Goal: Transaction & Acquisition: Purchase product/service

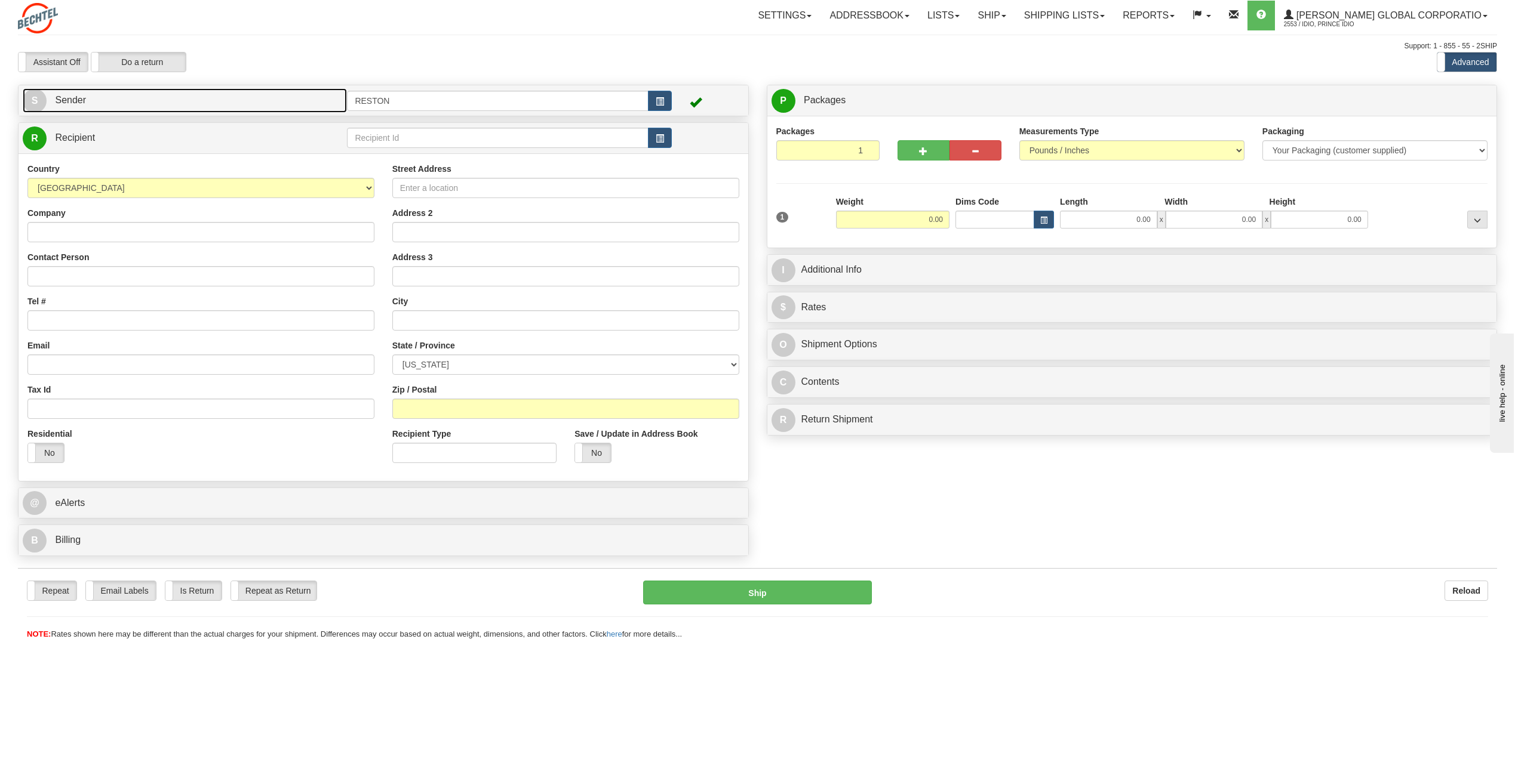
click at [113, 93] on link "S Sender" at bounding box center [184, 101] width 324 height 25
paste input "Charles J Cole"
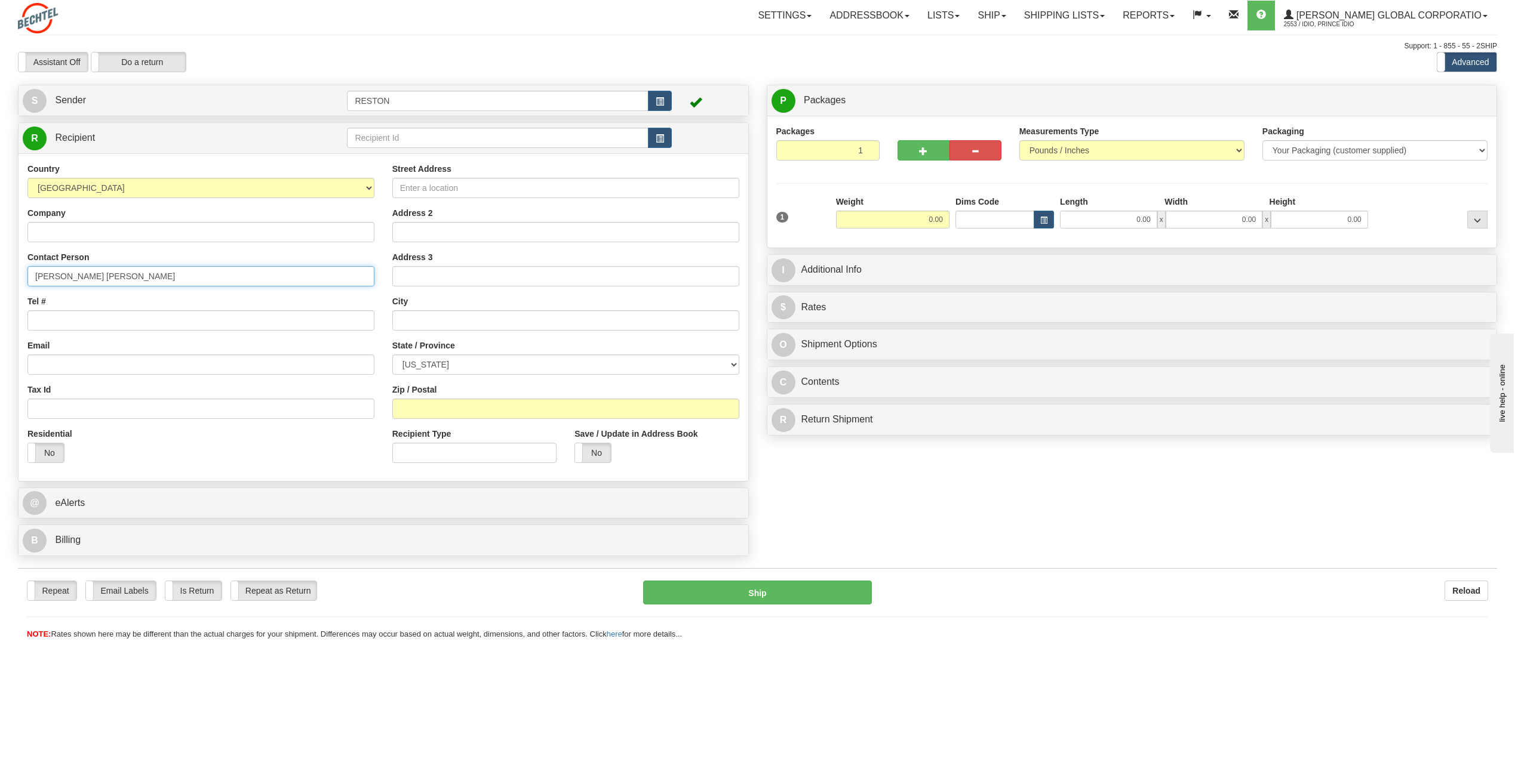
type input "Charles J Cole"
click at [69, 320] on input "Tel #" at bounding box center [201, 321] width 347 height 20
paste input "CCOLE3@bechtel.com"
type input "CCOLE3@bechtel.com"
paste input "+18329851654"
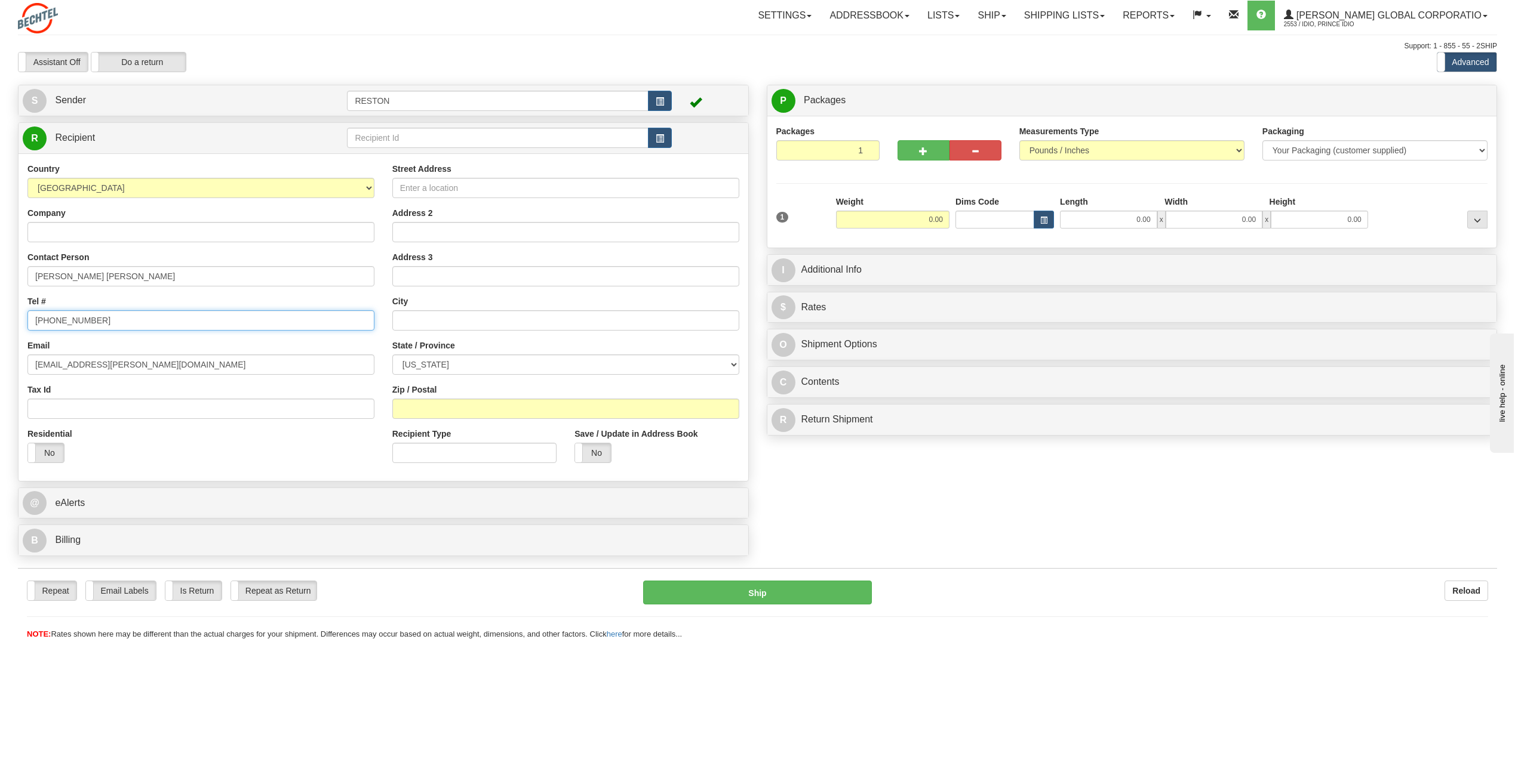
type input "+18329851654"
paste input "14832 US Hwy 77 N"
type input "14832 US Hwy 77 N"
paste input "Victoria"
type input "Victoria"
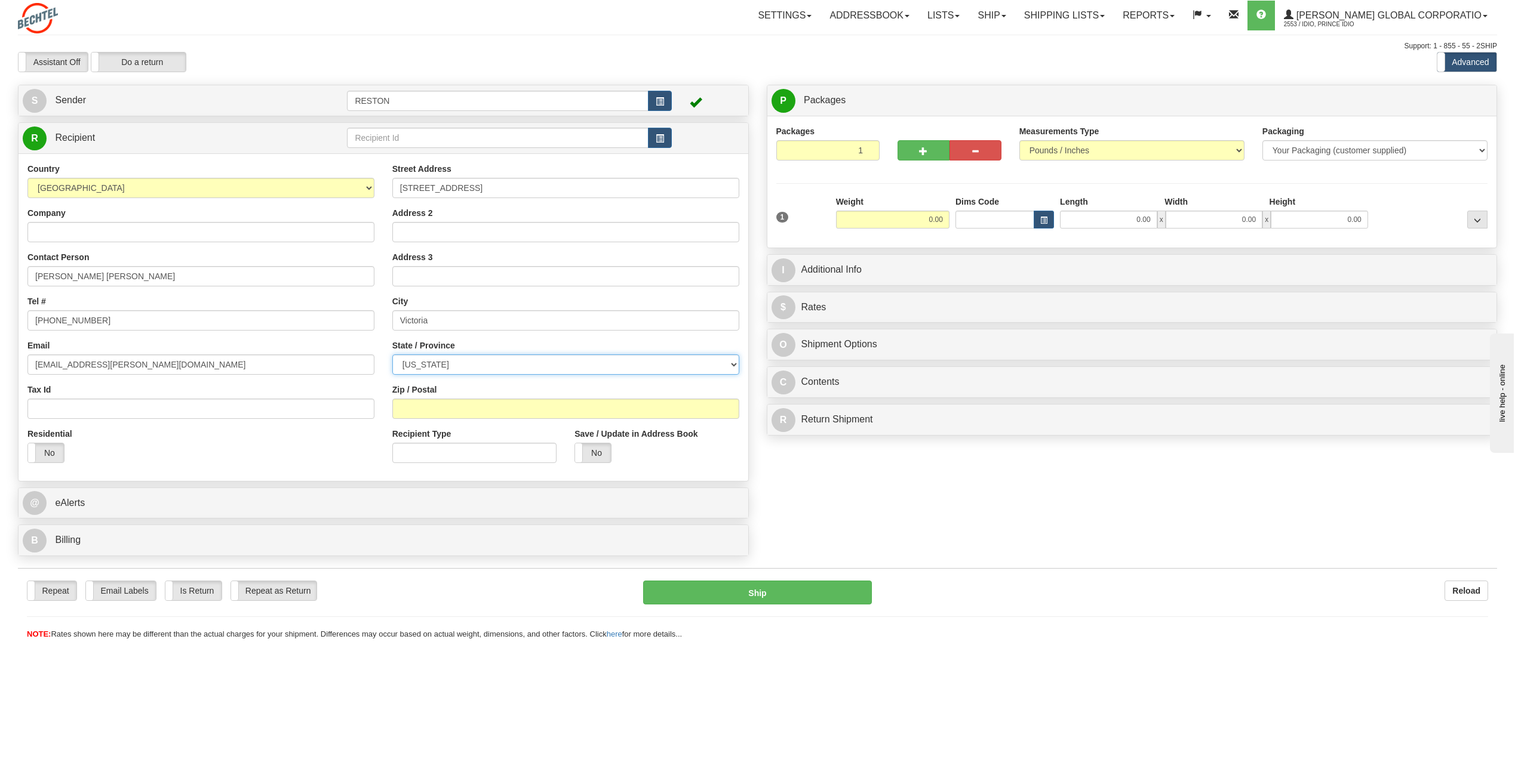
click at [464, 367] on select "ALABAMA ALASKA ARIZONA ARKANSAS Armed Forces America Armed Forces Europe Armed …" at bounding box center [566, 364] width 347 height 20
select select "TX"
click at [392, 354] on select "ALABAMA ALASKA ARIZONA ARKANSAS Armed Forces America Armed Forces Europe Armed …" at bounding box center [566, 364] width 347 height 20
paste input "77904"
type input "77904"
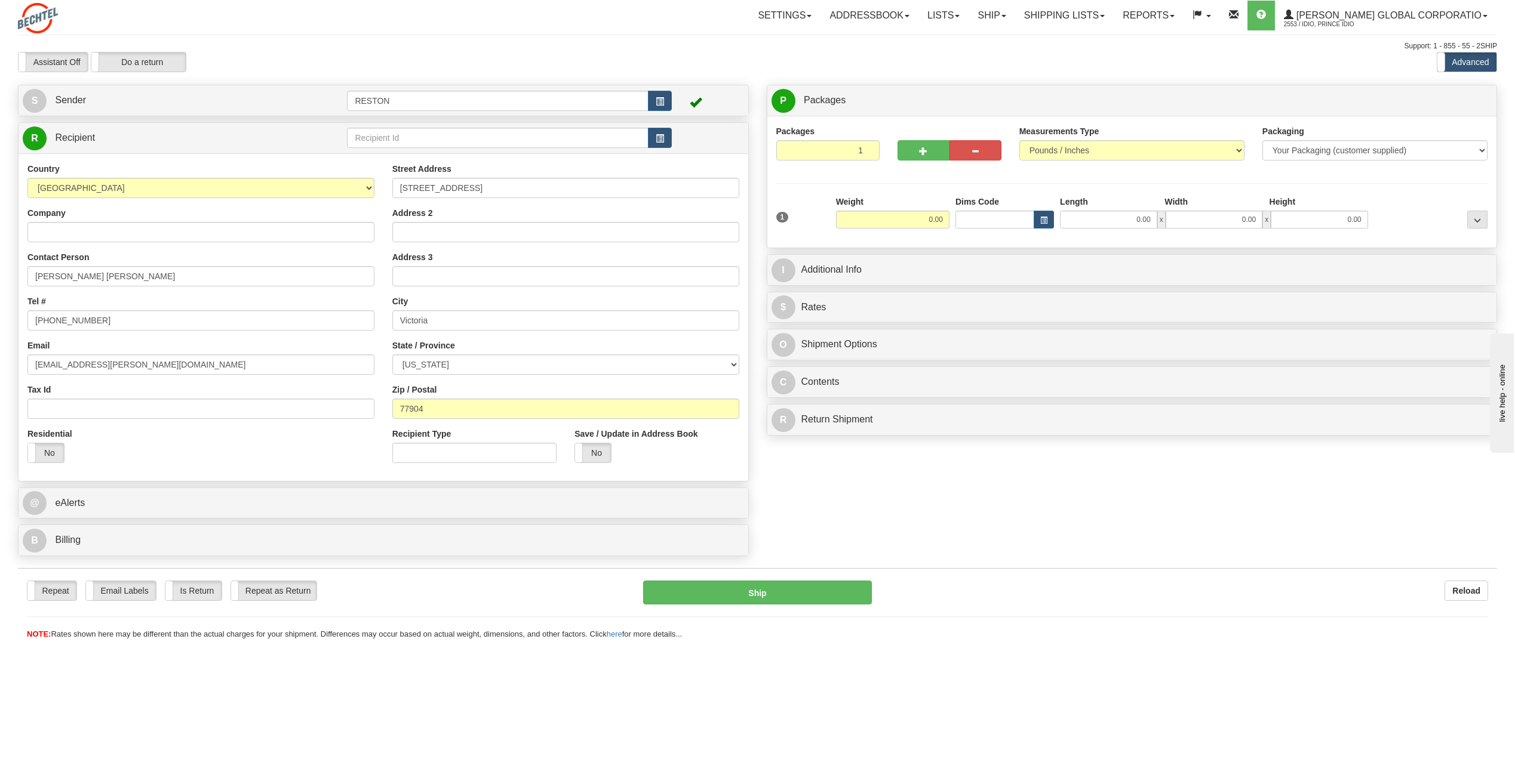
click at [267, 435] on div "Residential Yes No" at bounding box center [200, 450] width 365 height 44
click at [149, 517] on div "@ eAlerts" at bounding box center [383, 503] width 730 height 31
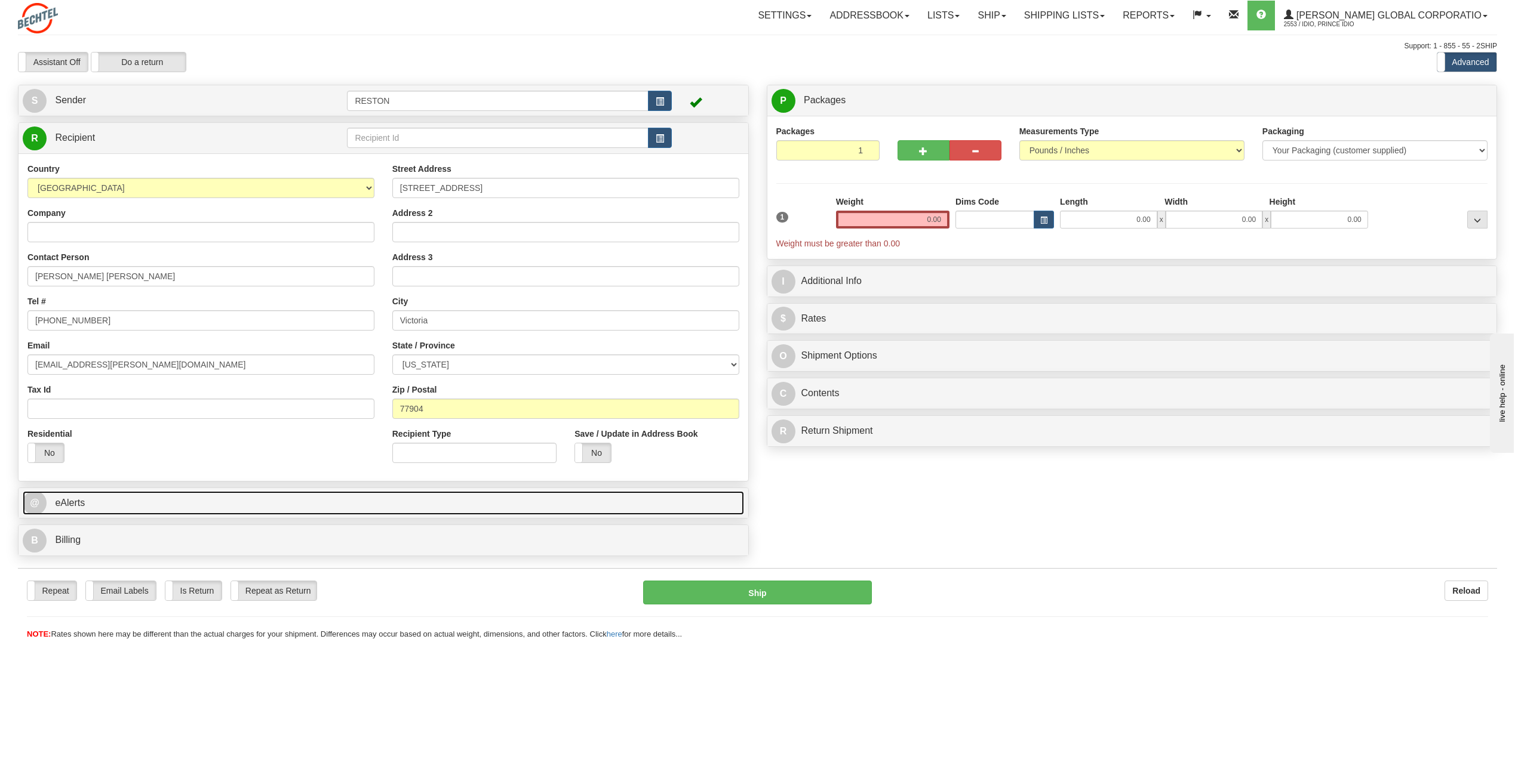
click at [151, 509] on link "@ eAlerts" at bounding box center [383, 503] width 721 height 25
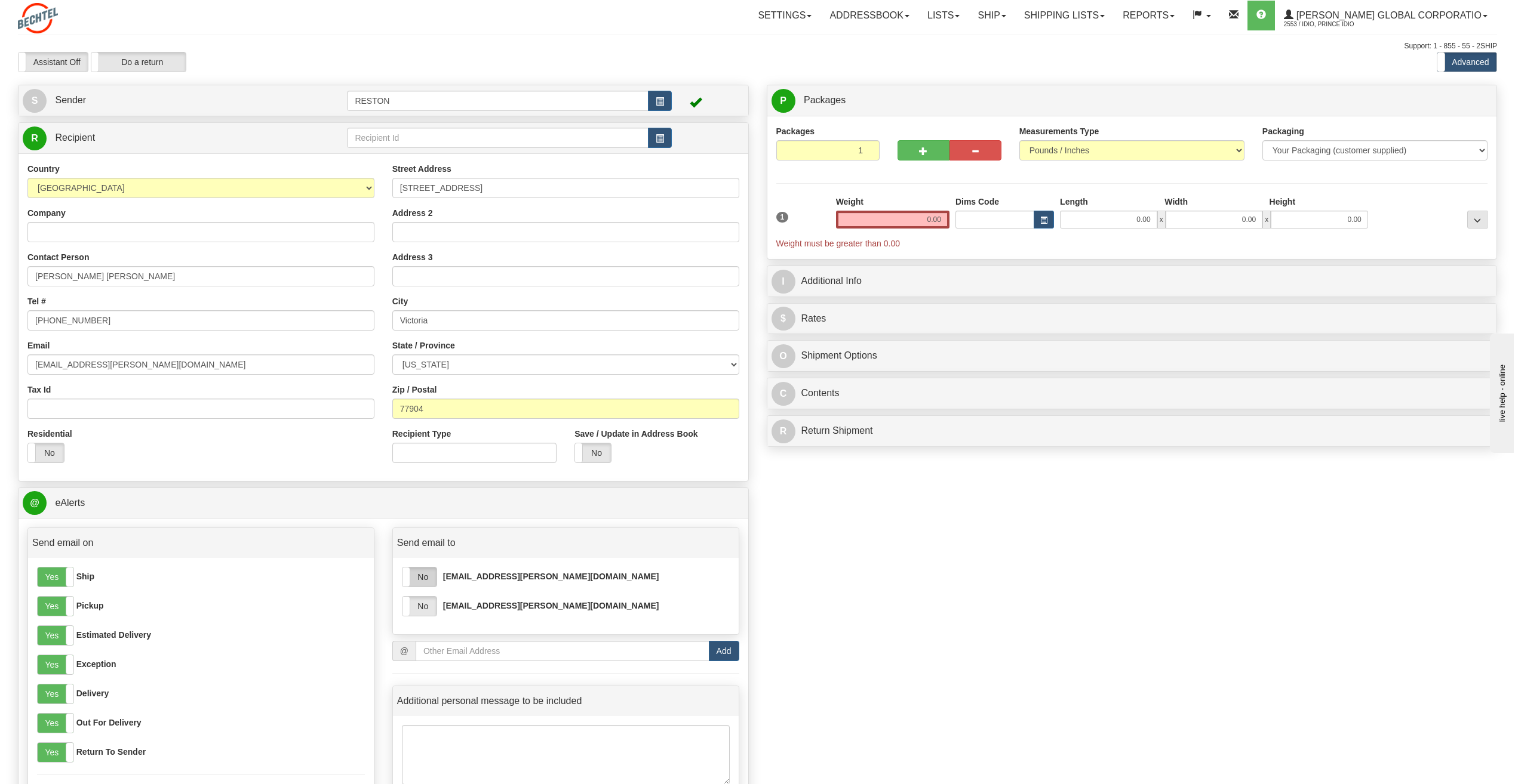
click at [417, 582] on label "No" at bounding box center [419, 577] width 34 height 19
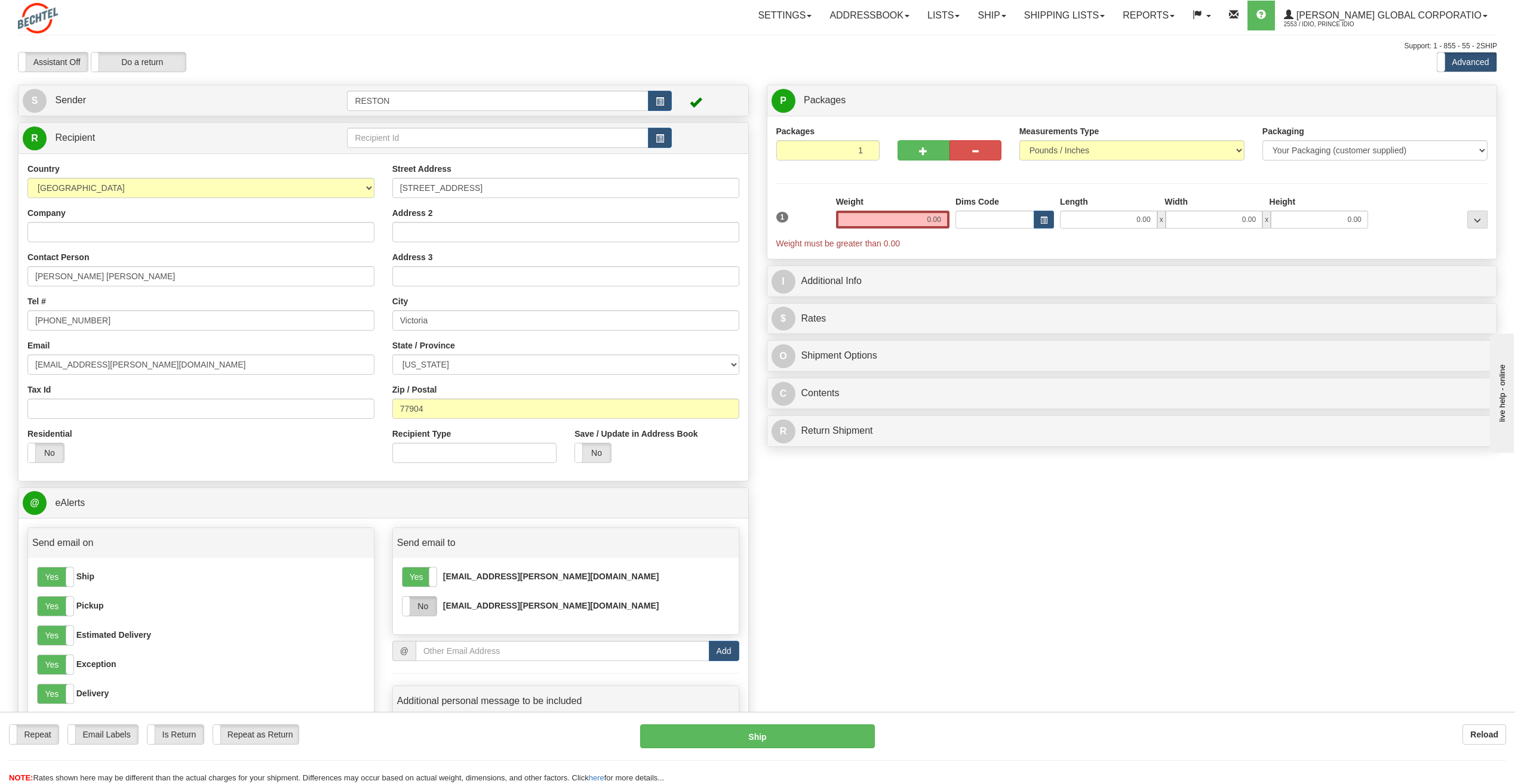
click at [424, 613] on label "No" at bounding box center [419, 606] width 34 height 19
click at [919, 219] on input "0.00" at bounding box center [892, 219] width 114 height 18
type input "5.00"
click at [807, 184] on div "Packages 1 1 Measurements Type" at bounding box center [1132, 182] width 712 height 114
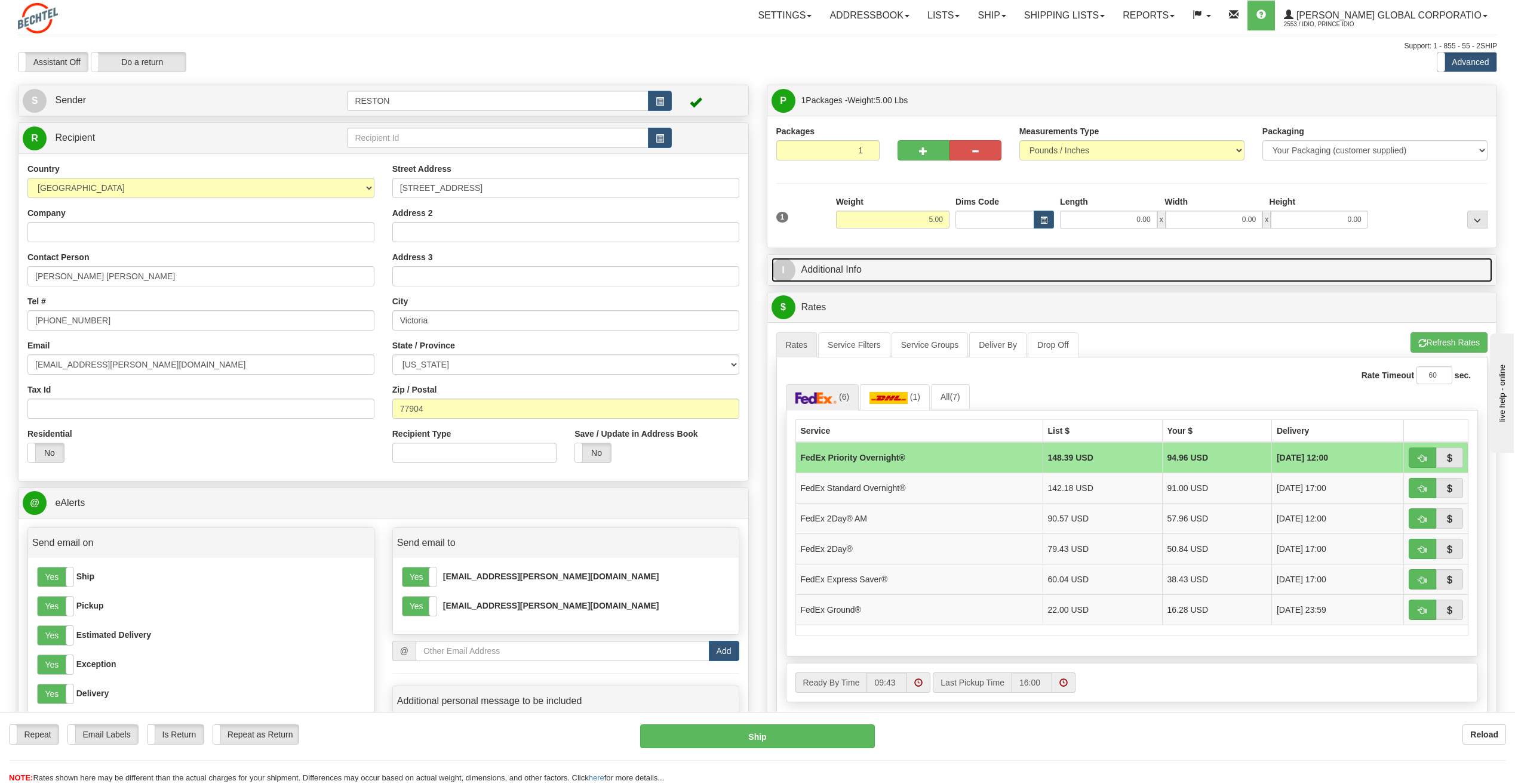
click at [852, 273] on link "I Additional Info" at bounding box center [1132, 270] width 721 height 25
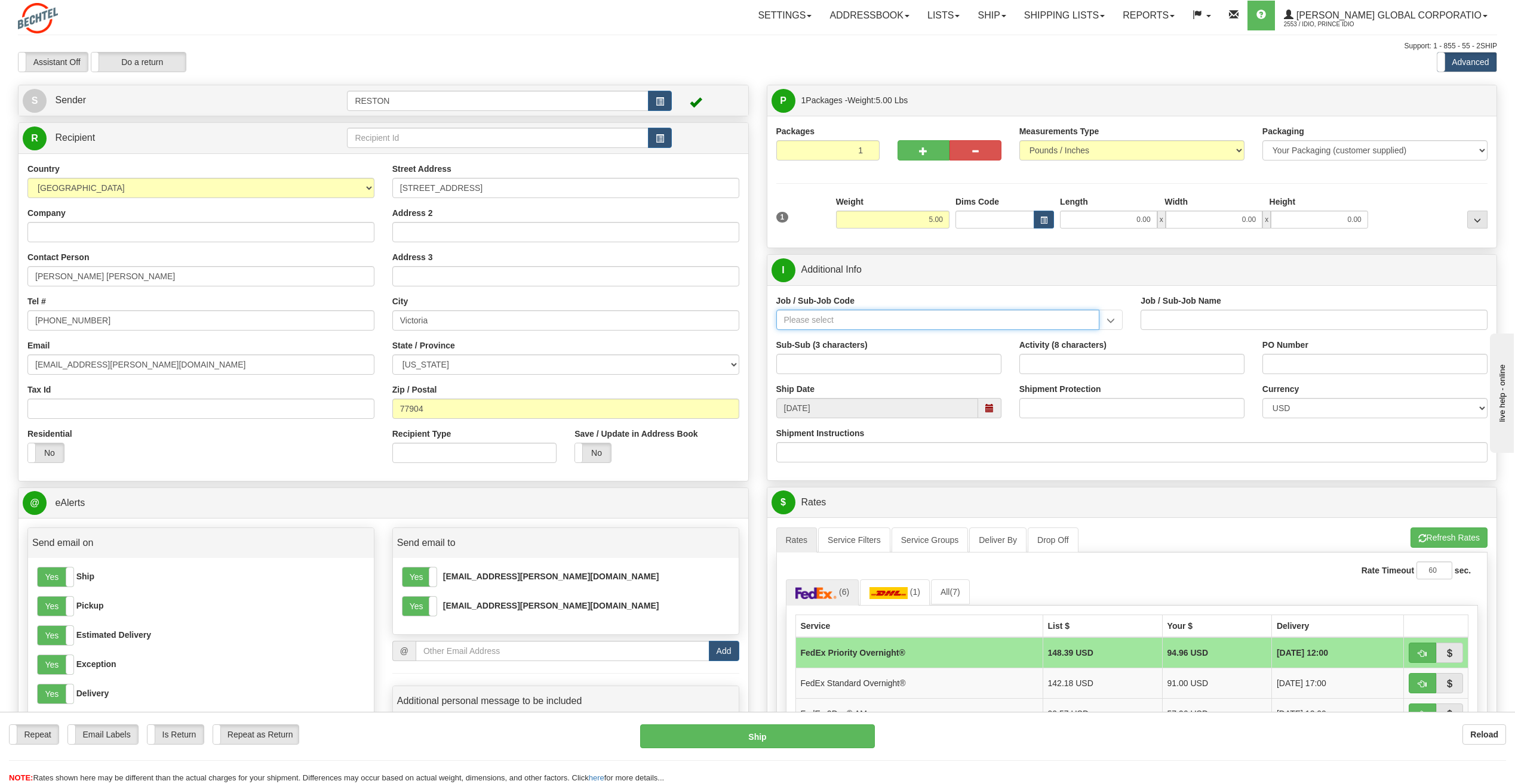
paste input "26674-210"
type input "26674-210"
click at [851, 337] on div "26674-210" at bounding box center [935, 338] width 311 height 13
type input "CHARGER SOLAR PROJECT EPC - FIELD NON-MANUAL"
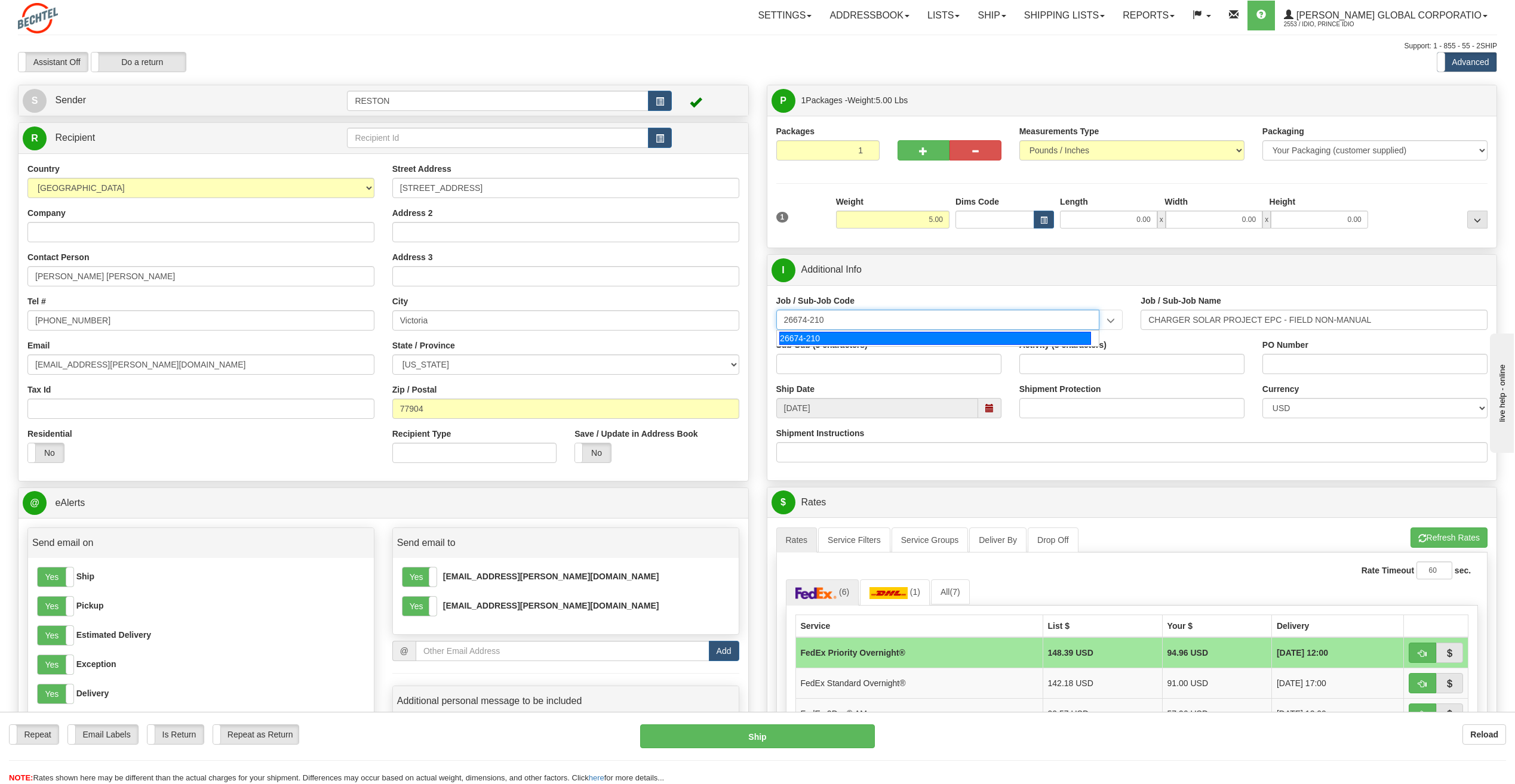
type input "26674-210"
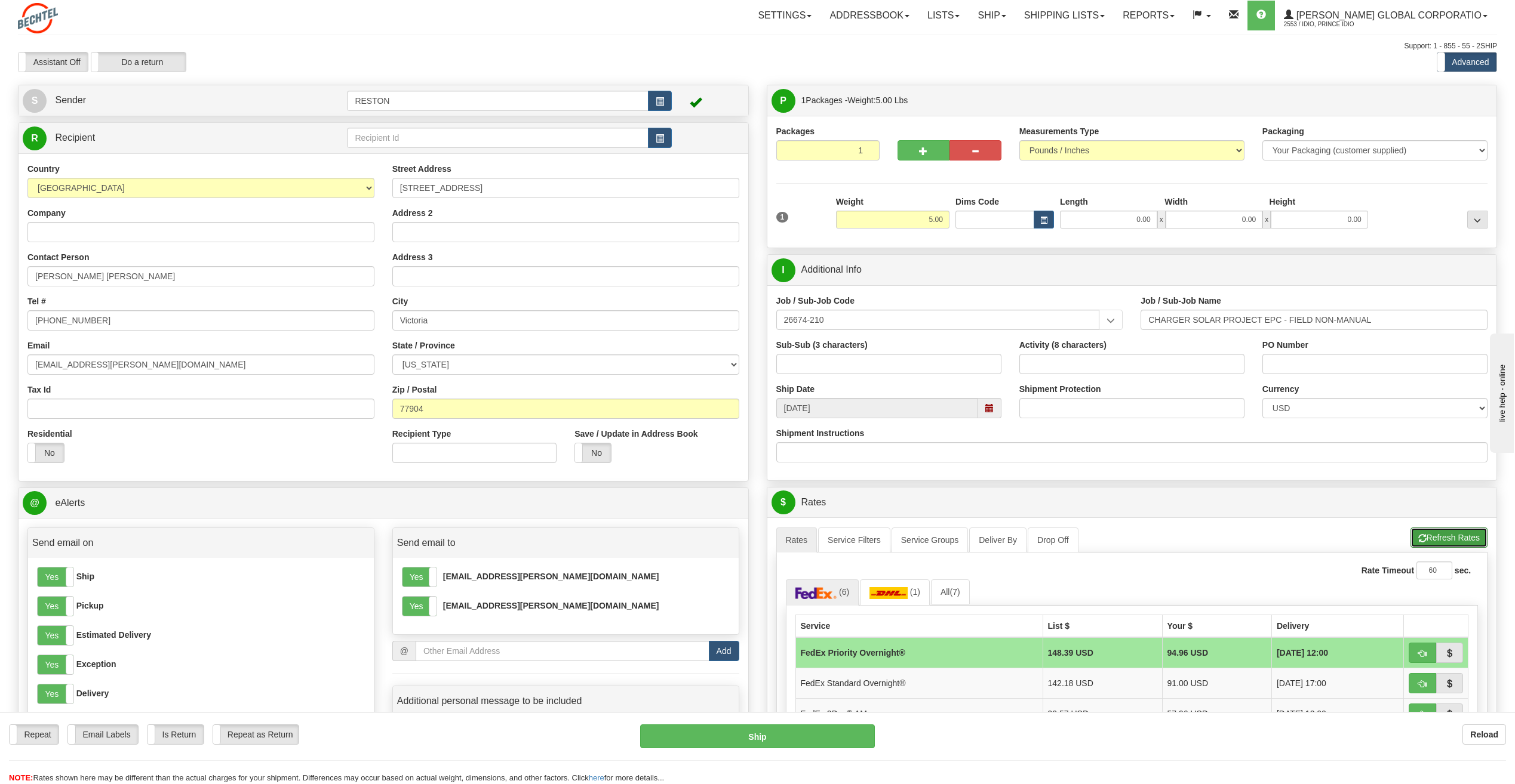
click at [1436, 541] on button "Refresh Rates" at bounding box center [1449, 538] width 77 height 20
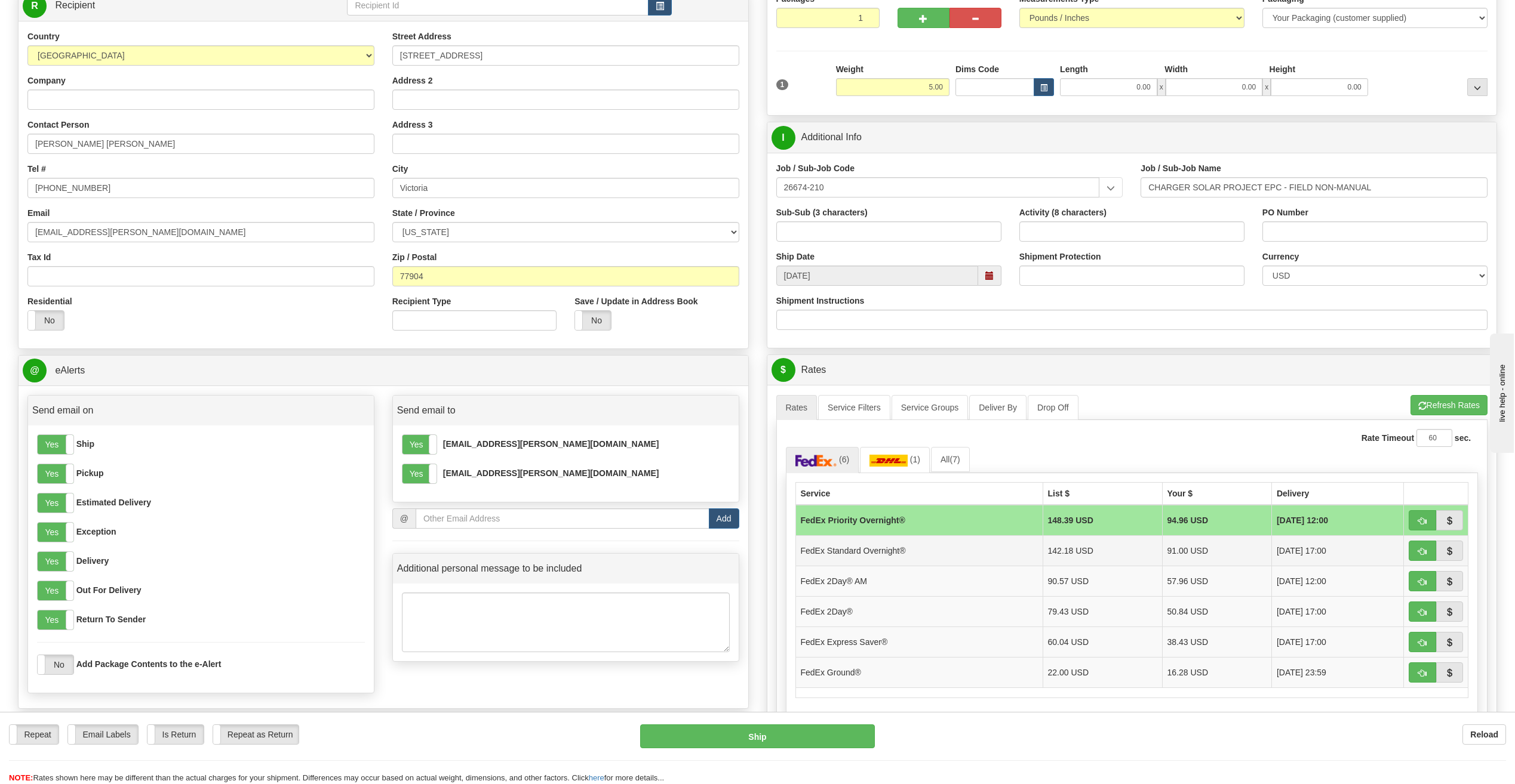
scroll to position [239, 0]
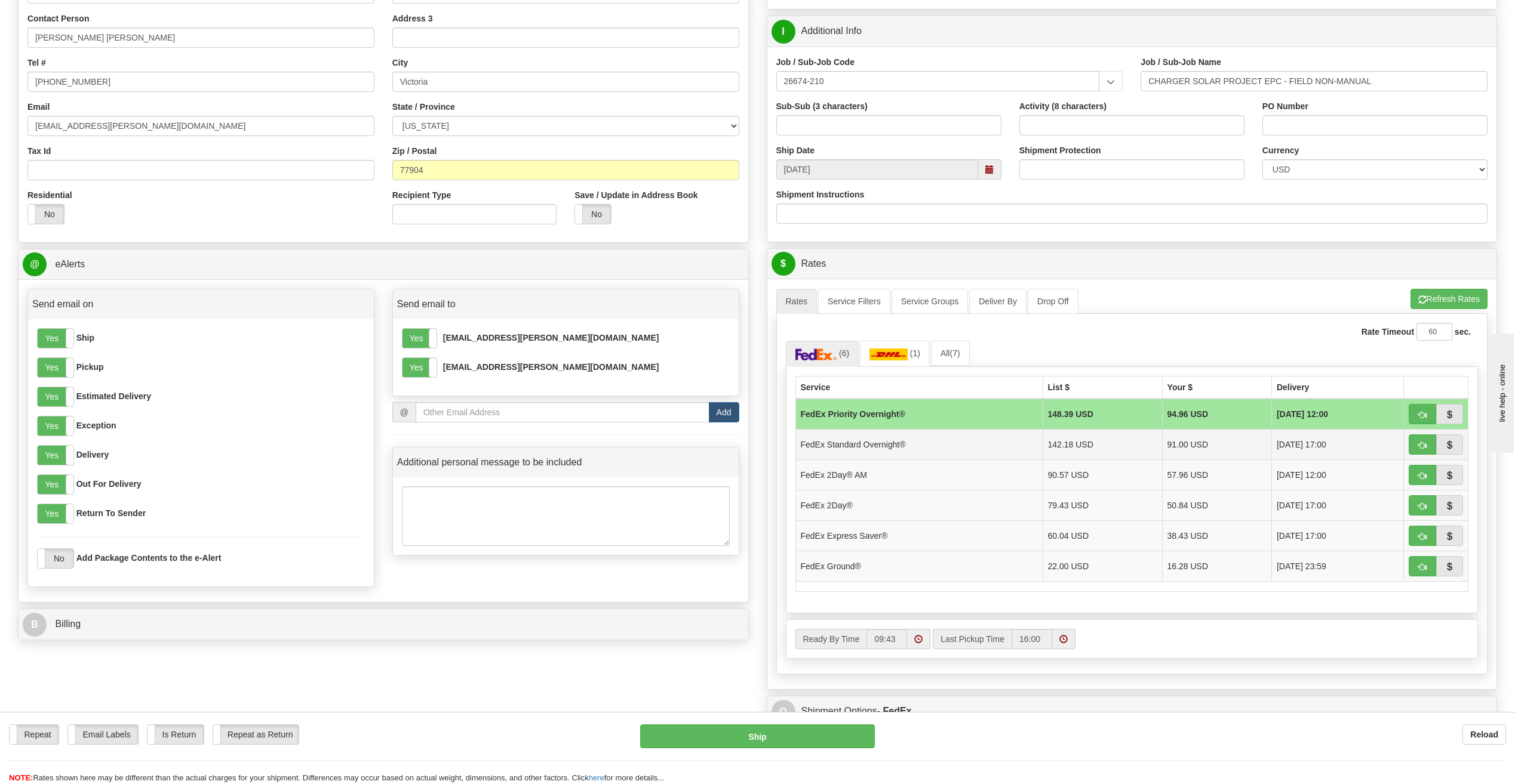
click at [892, 448] on td "FedEx Standard Overnight®" at bounding box center [919, 444] width 247 height 31
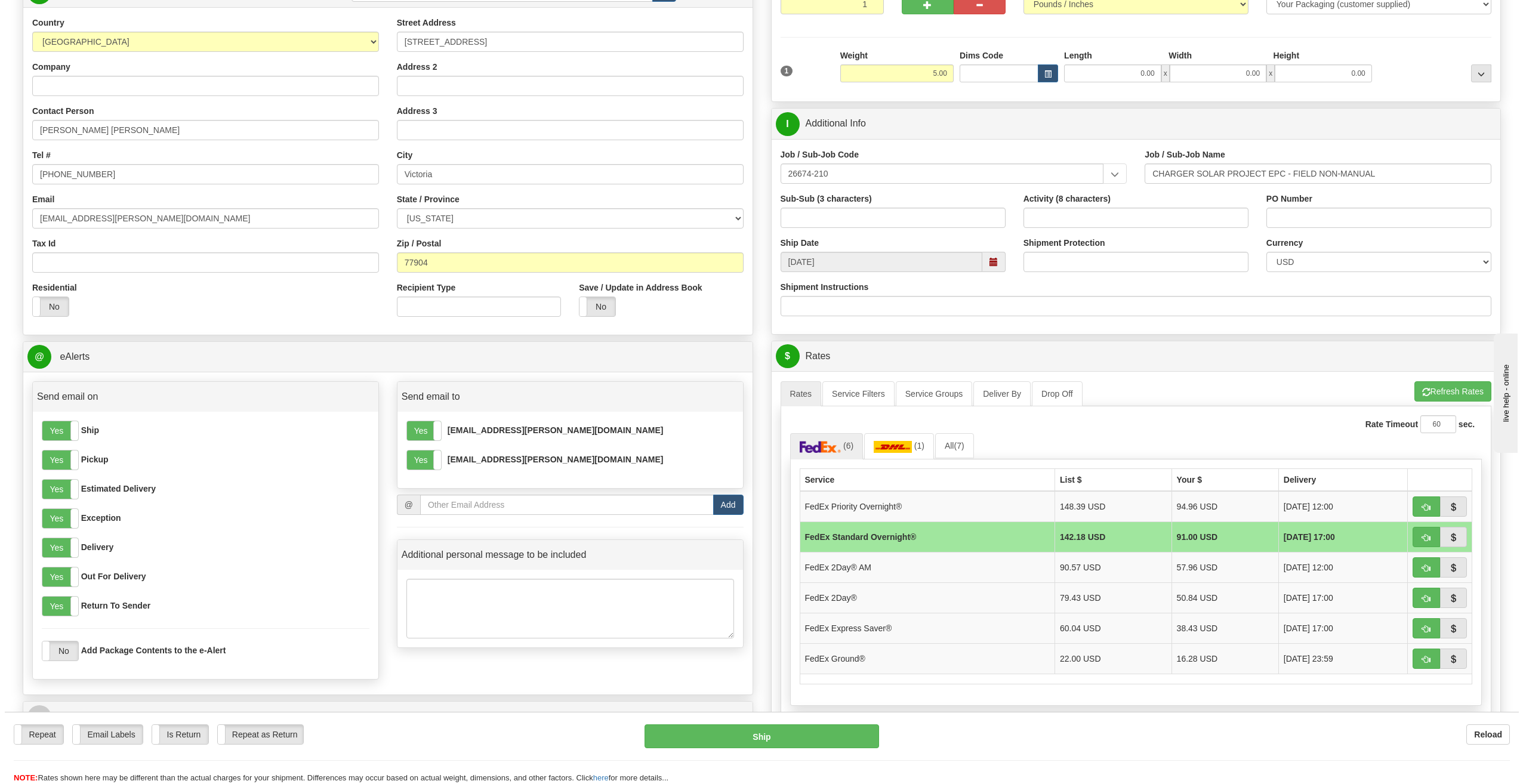
scroll to position [0, 0]
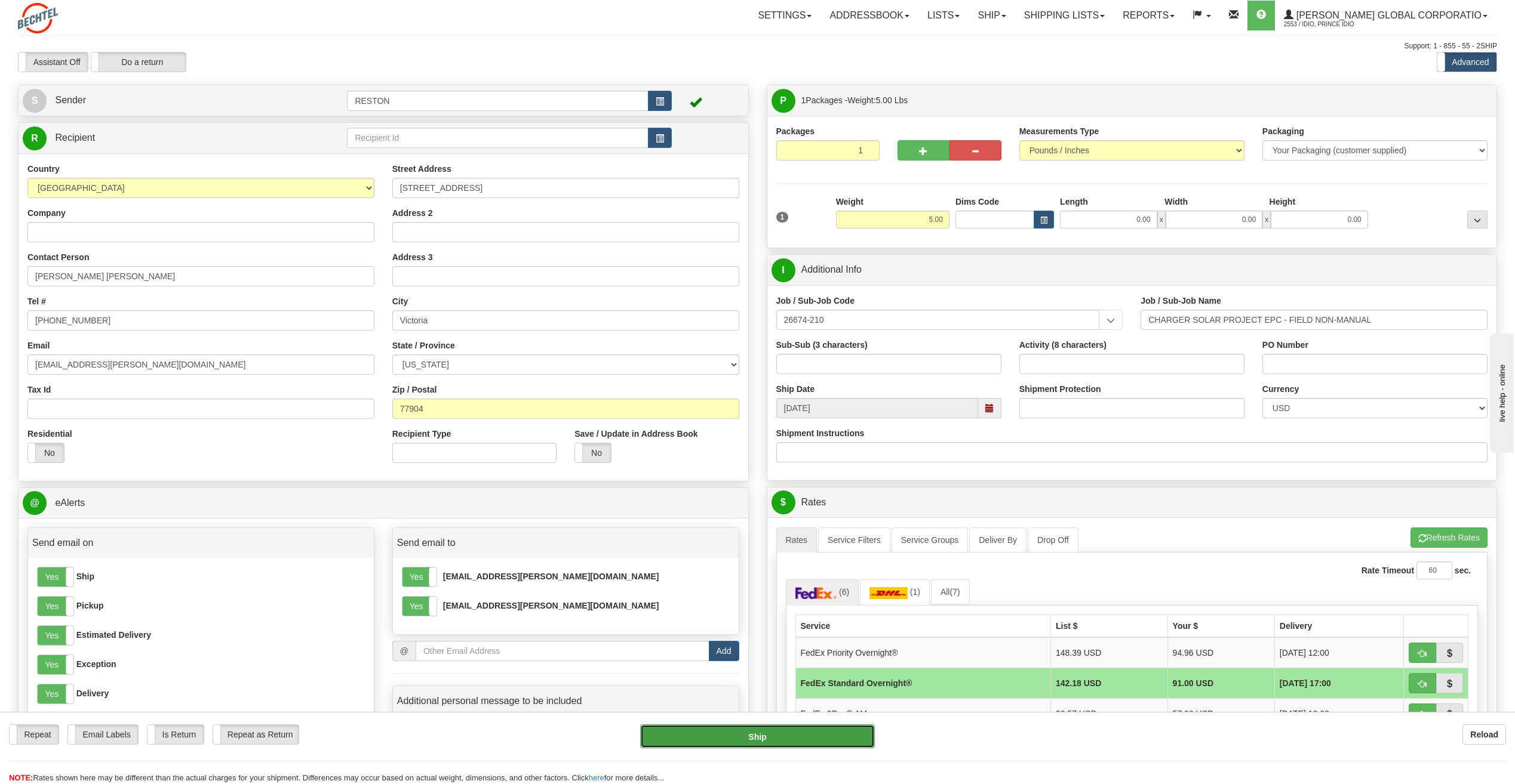
click at [658, 742] on button "Ship" at bounding box center [758, 736] width 235 height 24
type input "05"
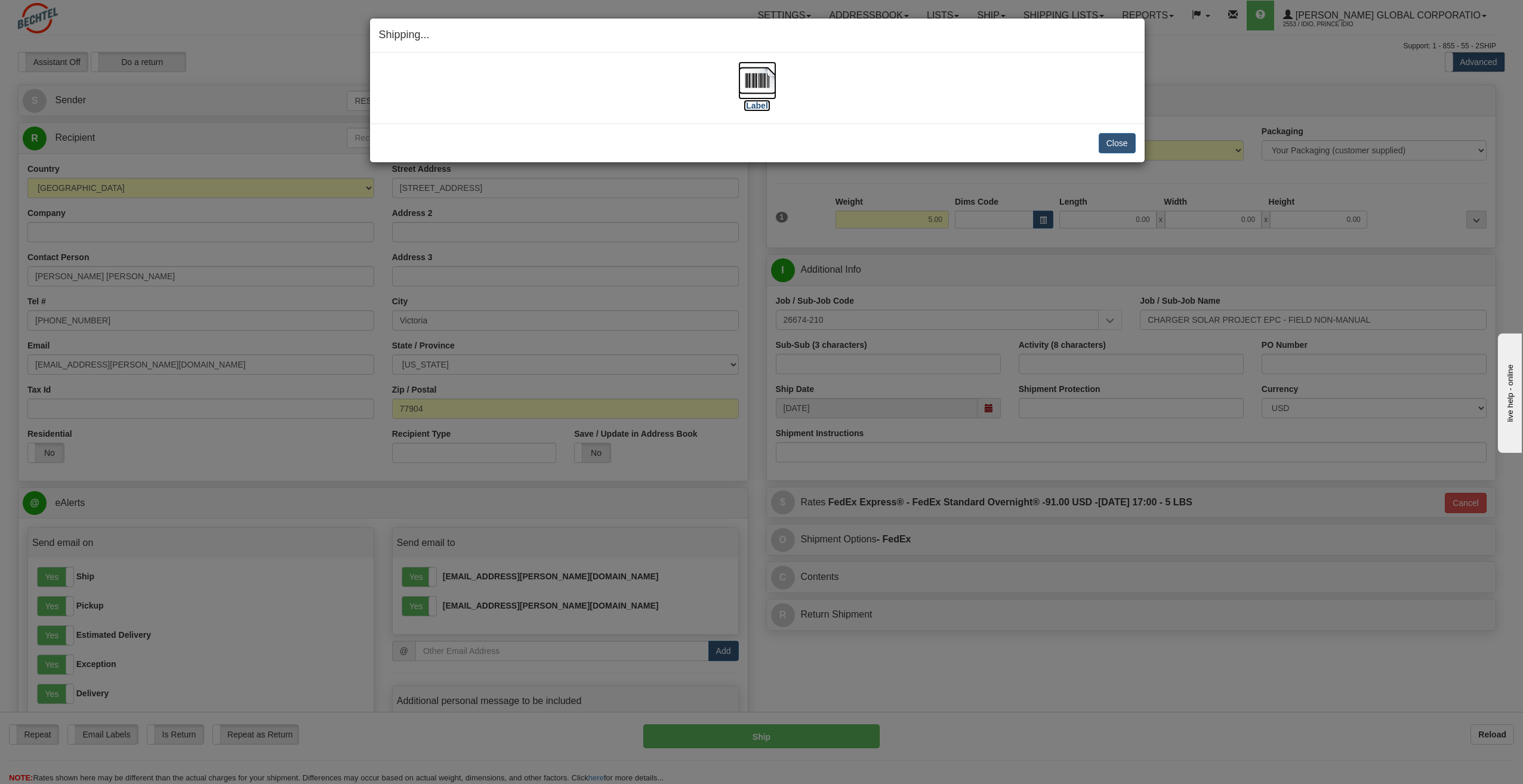
click at [752, 107] on label "[Label]" at bounding box center [757, 106] width 28 height 12
click at [1110, 141] on button "Close" at bounding box center [1117, 144] width 37 height 20
